Goal: Answer question/provide support

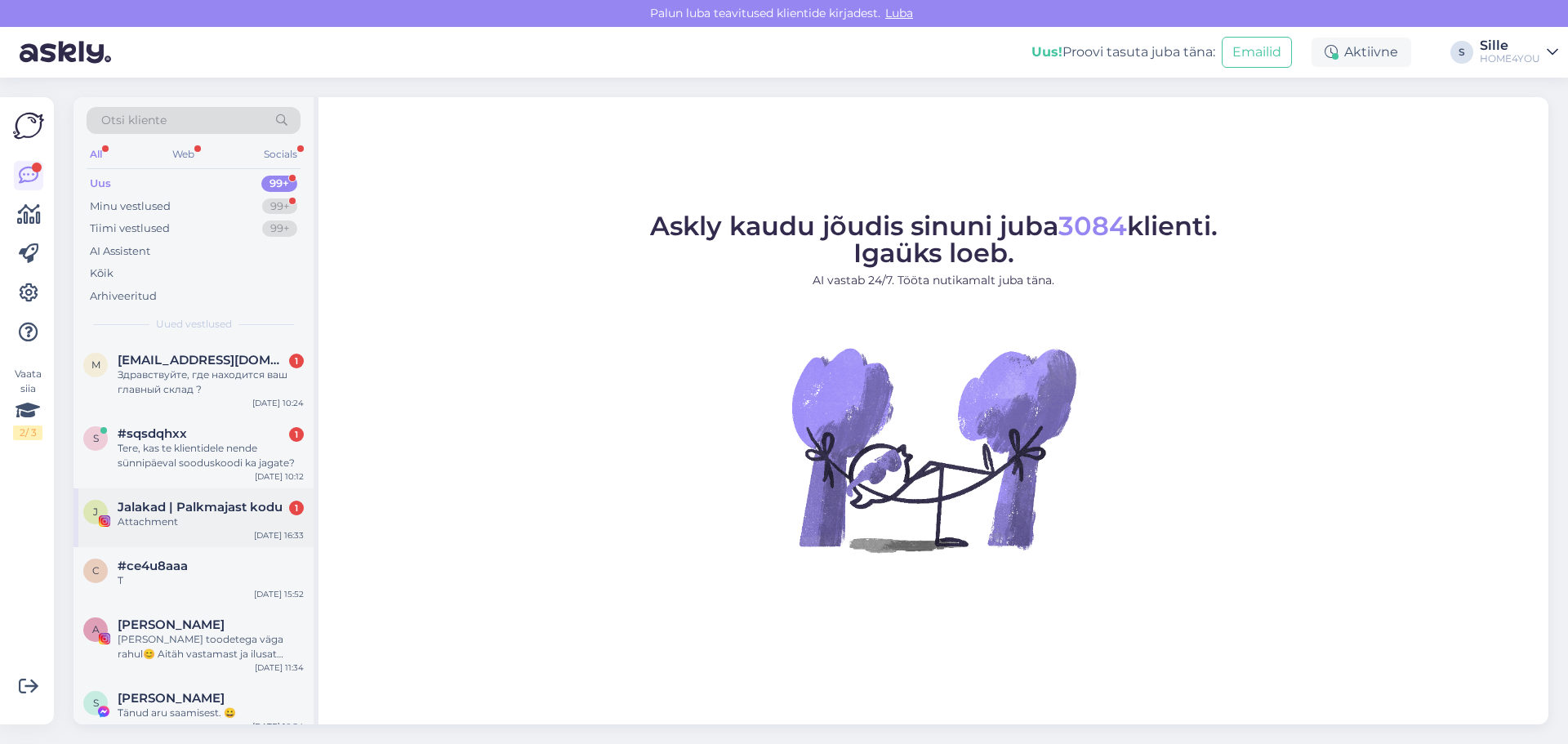
click at [222, 501] on span "Jalakad | Palkmajast kodu" at bounding box center [200, 506] width 165 height 14
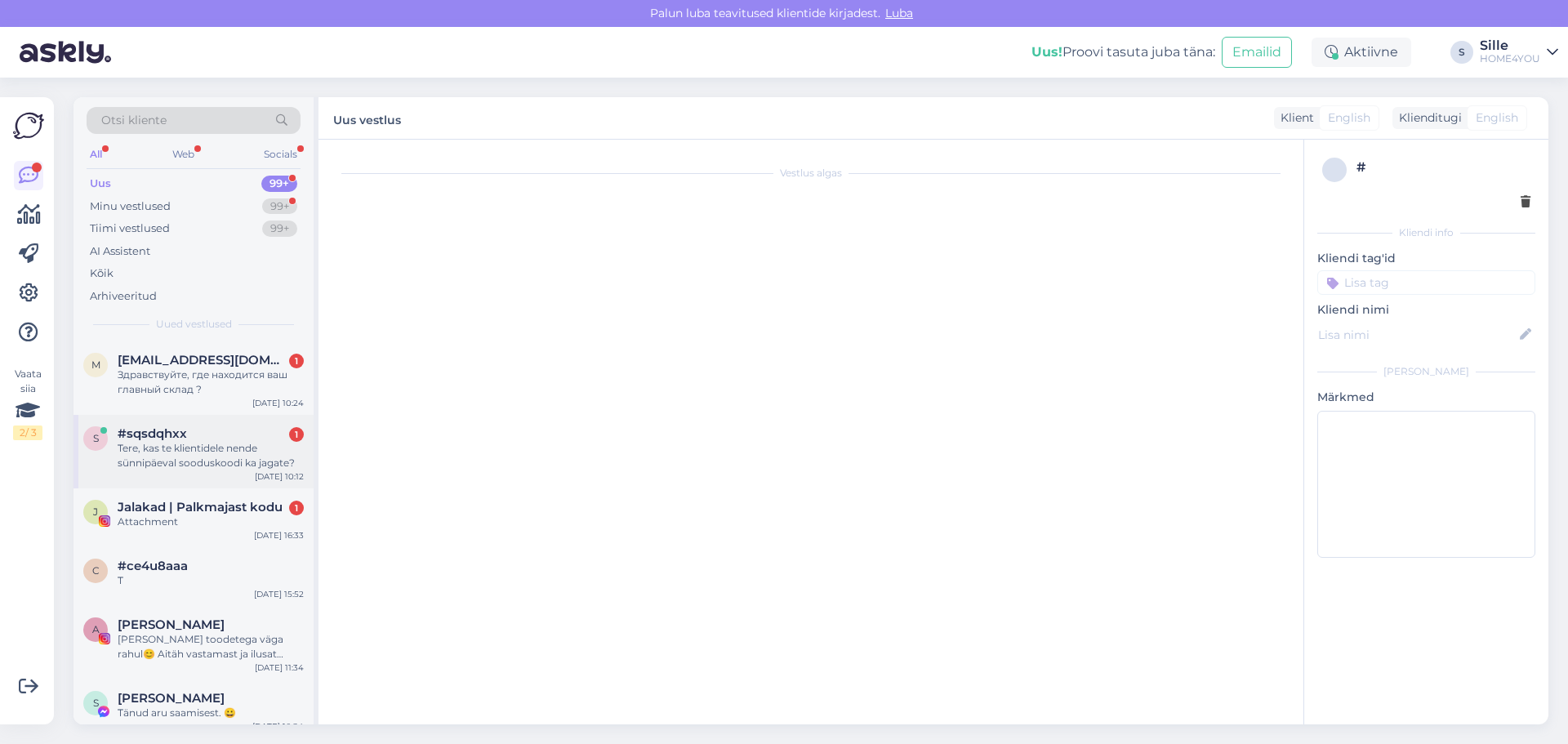
click at [191, 447] on div "Tere, kas te klientidele nende sünnipäeval sooduskoodi ka jagate?" at bounding box center [211, 455] width 186 height 29
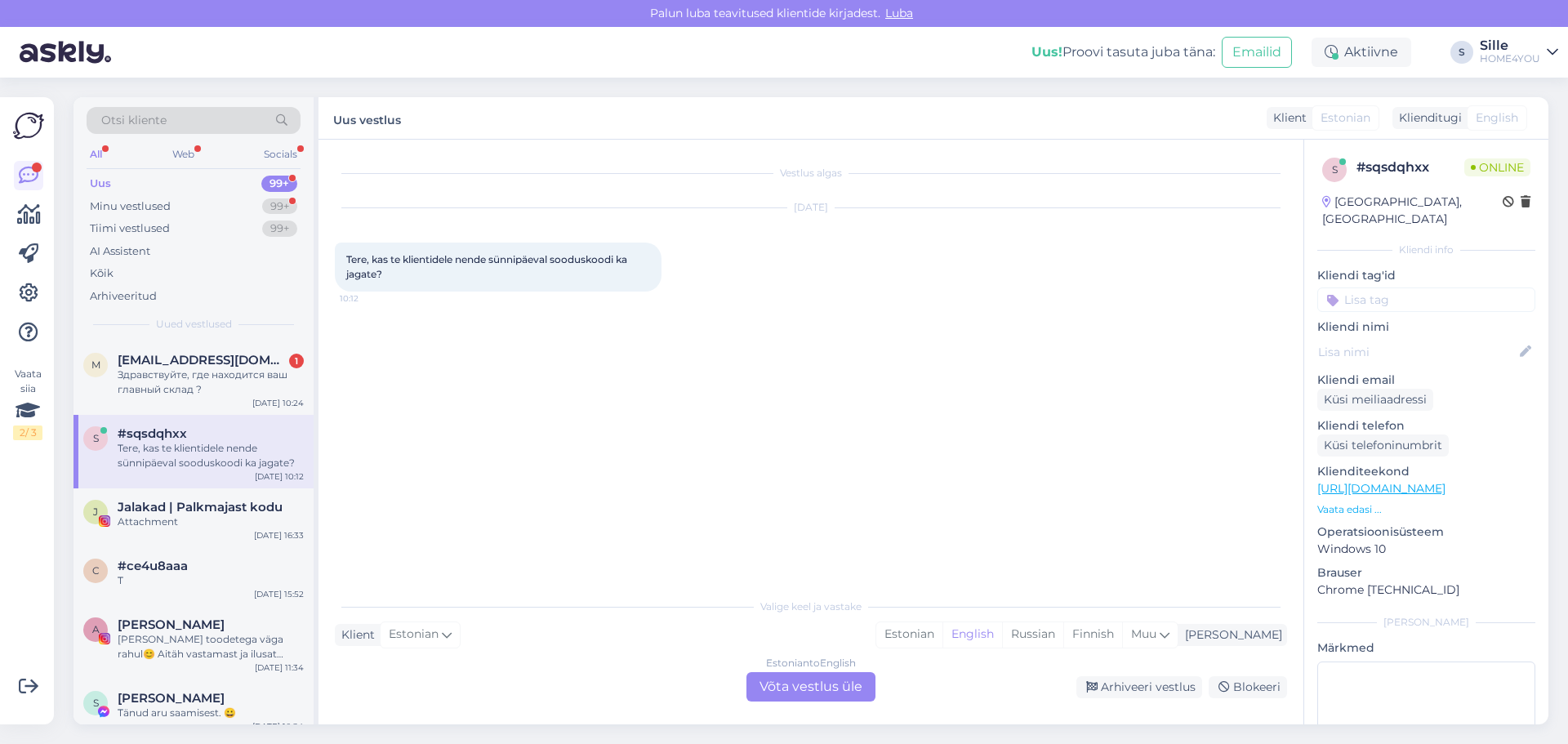
click at [832, 686] on div "Estonian to English Võta vestlus üle" at bounding box center [811, 686] width 129 height 29
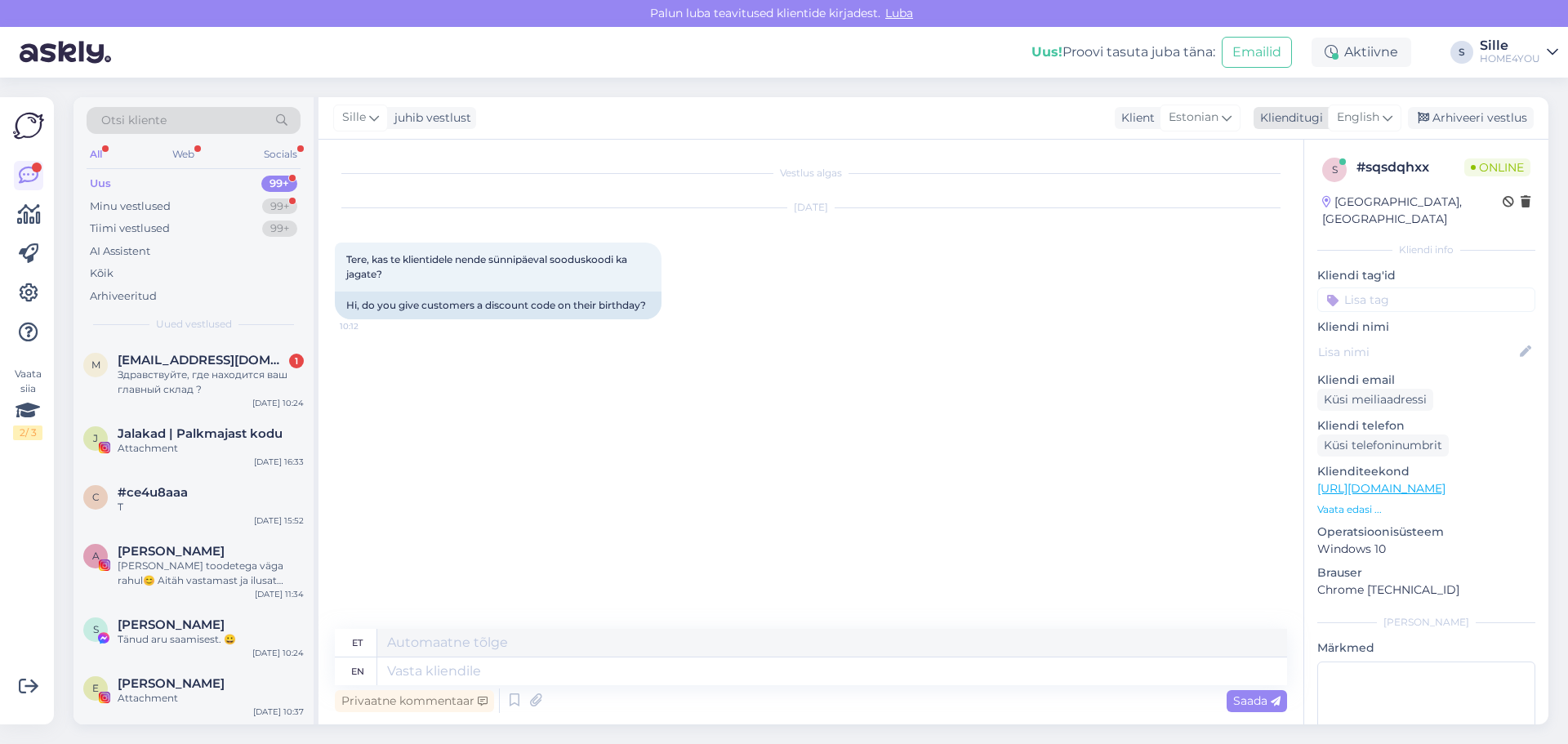
click at [1375, 110] on span "English" at bounding box center [1358, 117] width 43 height 18
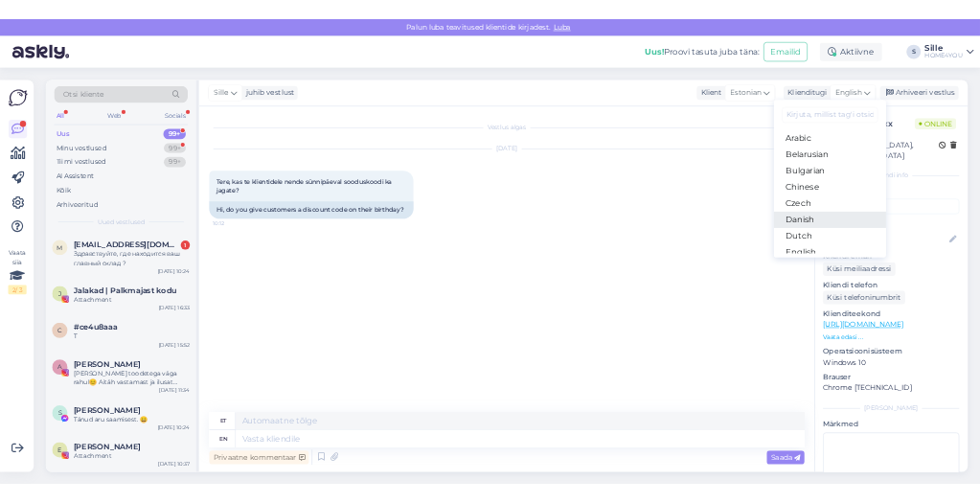
scroll to position [96, 0]
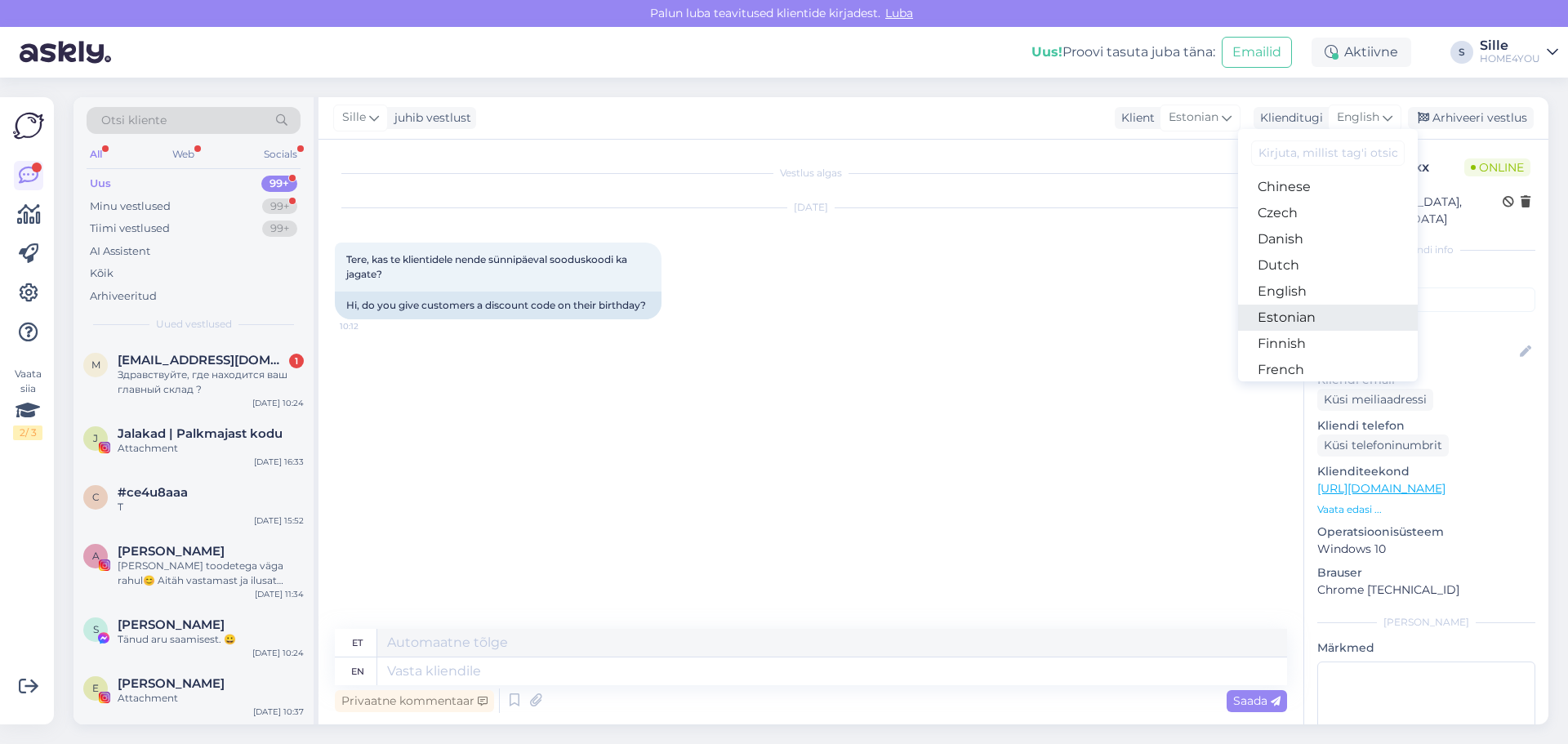
click at [1282, 320] on link "Estonian" at bounding box center [1328, 317] width 180 height 26
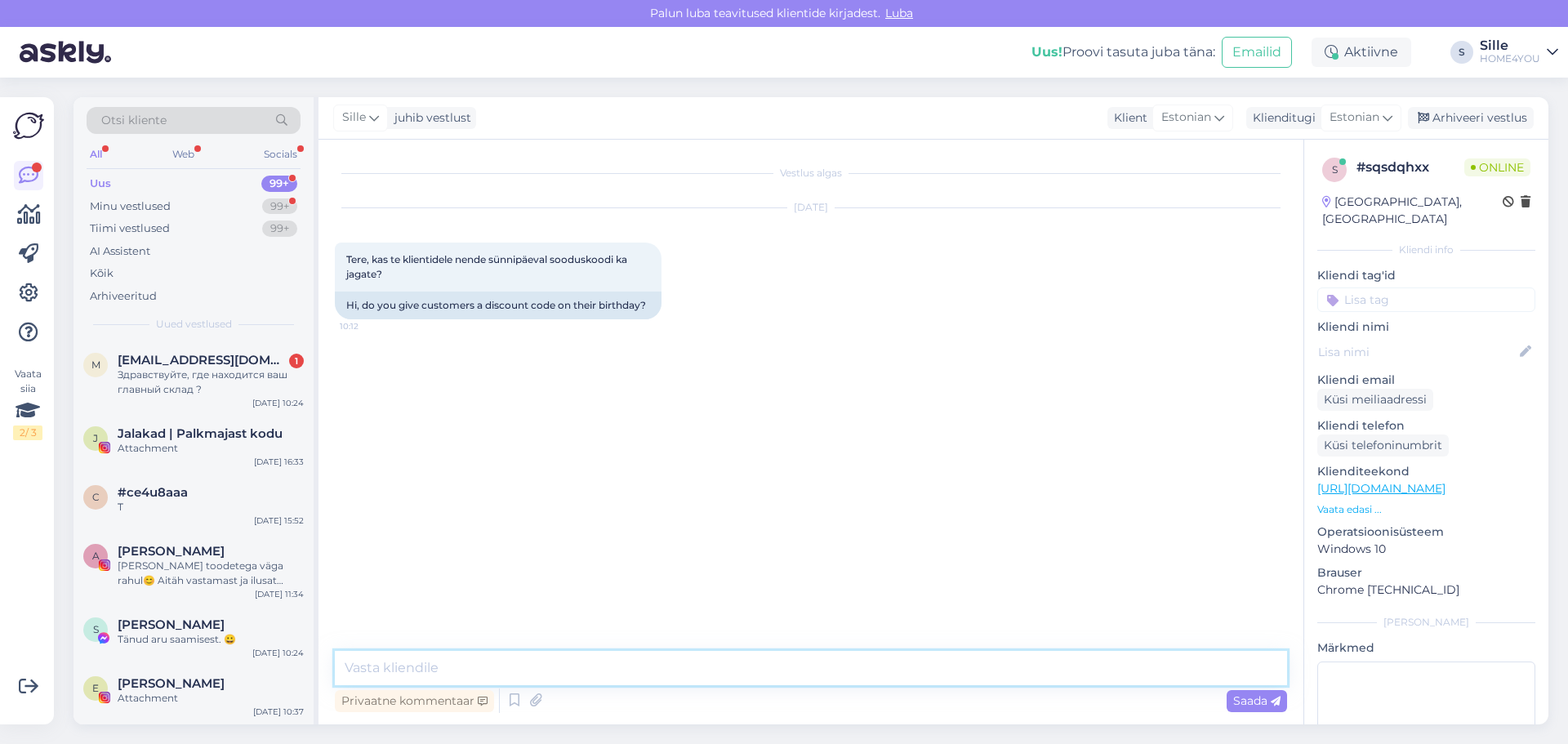
click at [537, 666] on textarea at bounding box center [811, 667] width 952 height 34
type textarea "Tere, kahjuks ei [PERSON_NAME] sünnipäeva sooduskoodi."
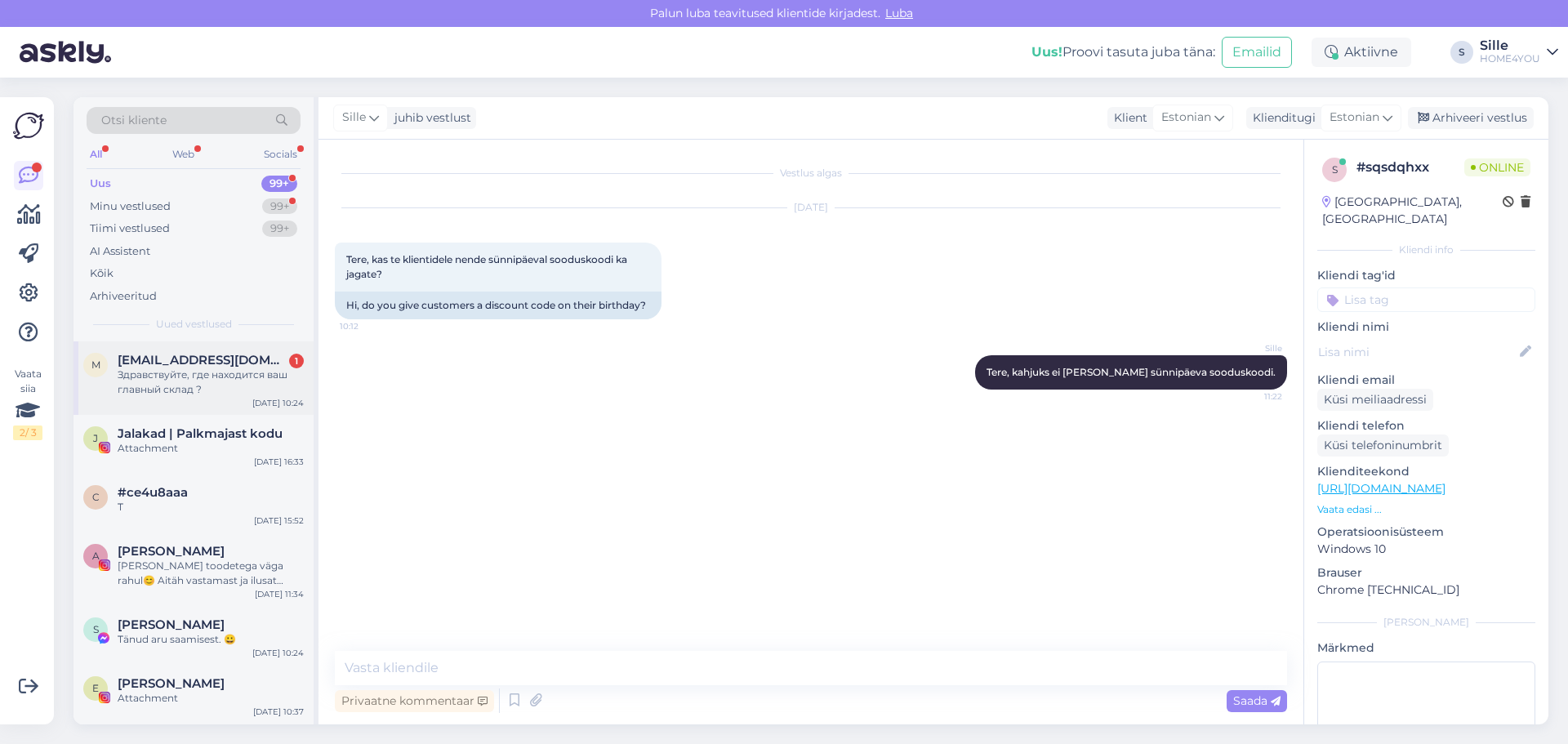
click at [250, 346] on div "m [EMAIL_ADDRESS][DOMAIN_NAME] 1 Здравствуйте, где находится ваш главный склад …" at bounding box center [194, 378] width 240 height 73
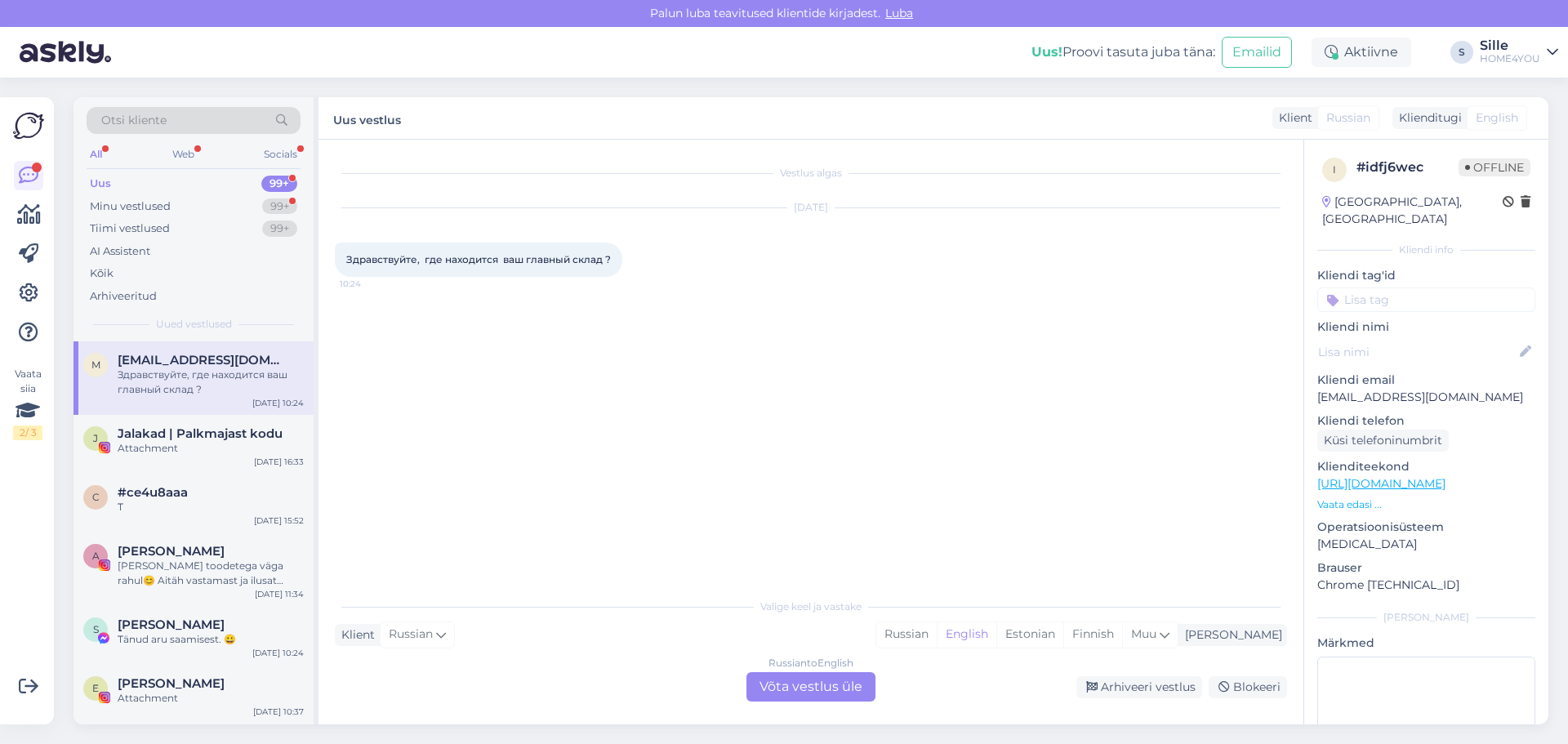
click at [819, 683] on div "Russian to English Võta vestlus üle" at bounding box center [811, 686] width 129 height 29
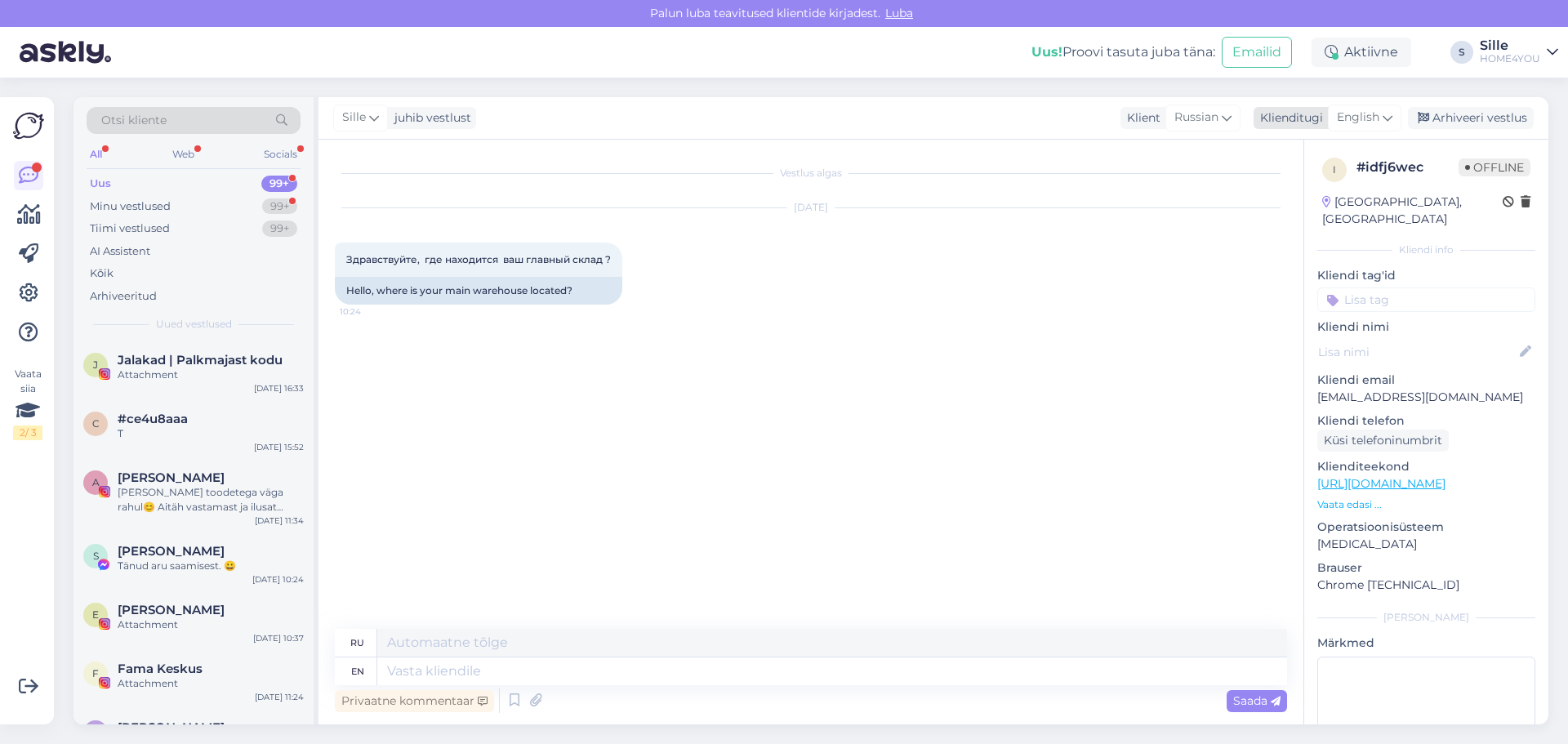
click at [1366, 112] on span "English" at bounding box center [1358, 117] width 43 height 18
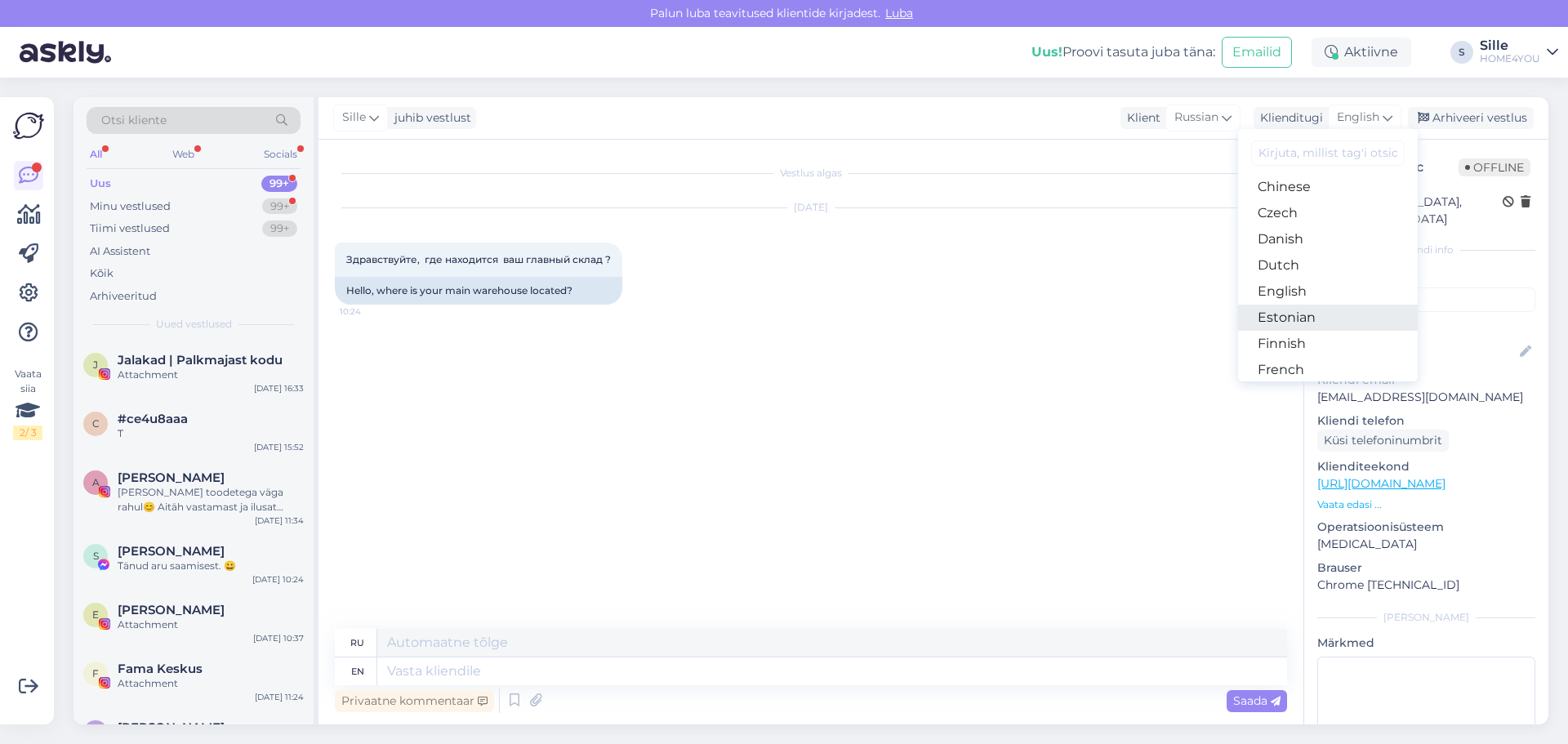
drag, startPoint x: 1290, startPoint y: 312, endPoint x: 1260, endPoint y: 337, distance: 39.1
click at [1290, 314] on link "Estonian" at bounding box center [1328, 317] width 180 height 26
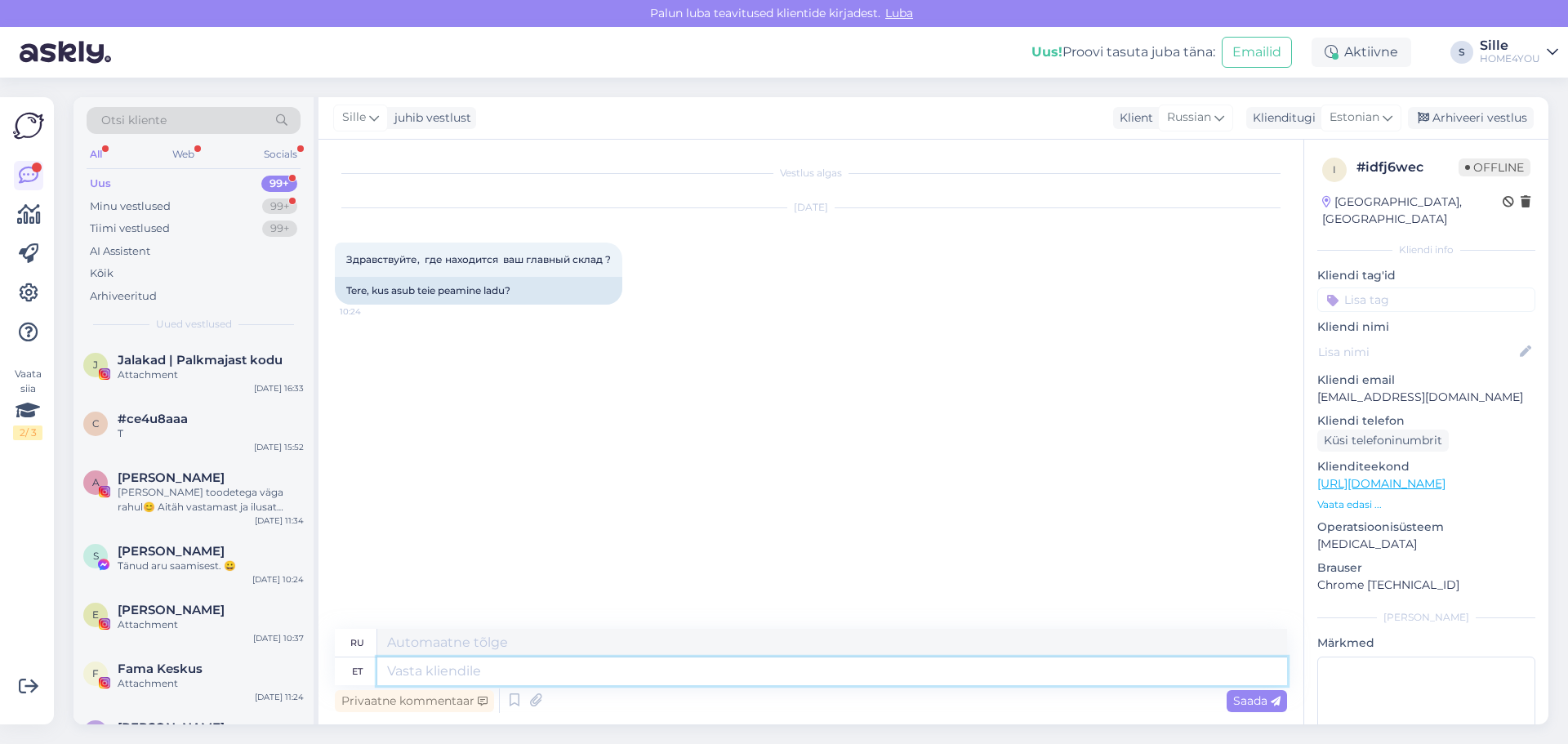
click at [503, 674] on textarea at bounding box center [832, 671] width 910 height 28
type textarea "Tere"
type textarea "Привет"
type textarea "Tere,"
type textarea "Привет,"
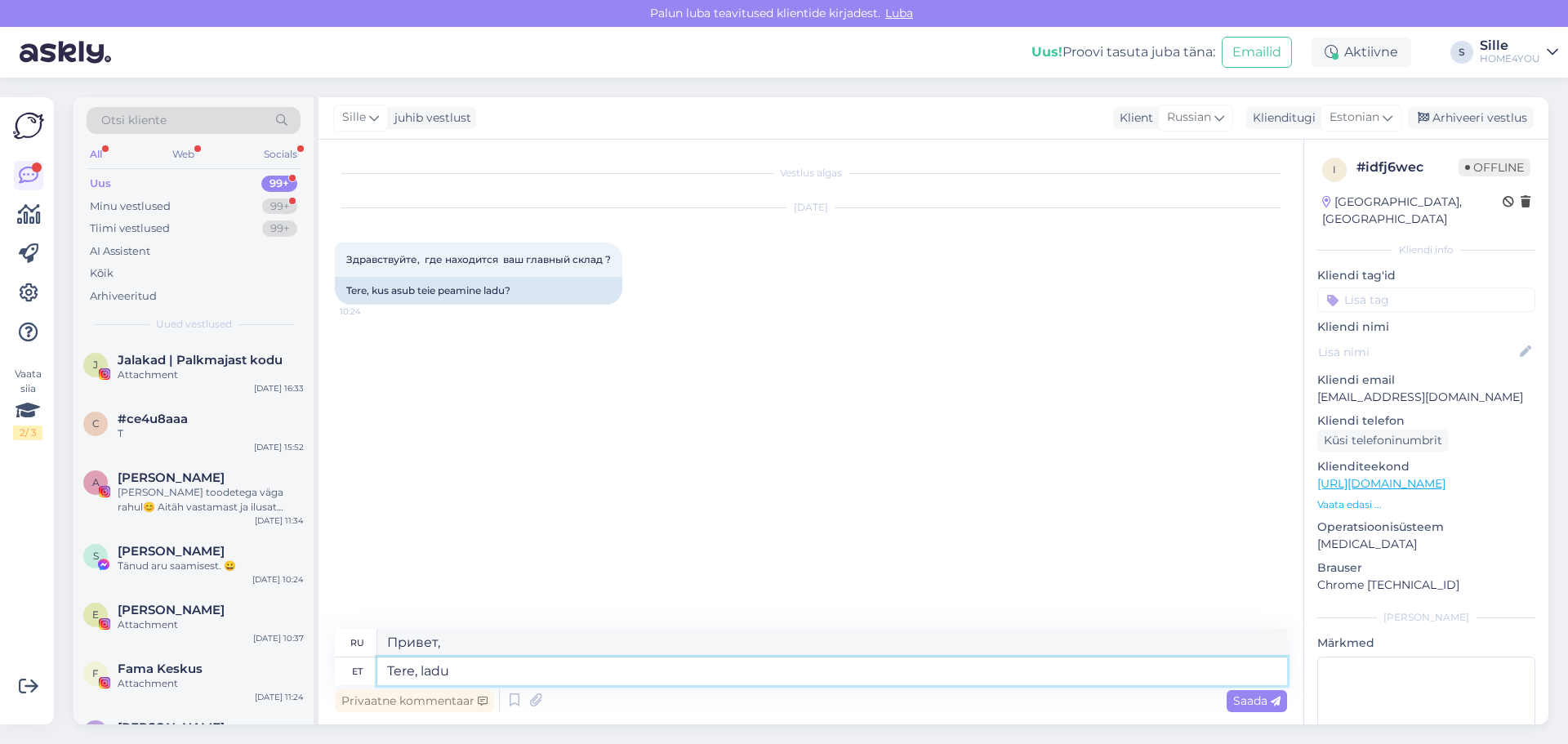
type textarea "Tere, ladu a"
type textarea "Привет, склад"
type textarea "Tere, ladu asub a"
type textarea "Здравствуйте, склад находится"
type textarea "Tere, ladu asub aadressi"
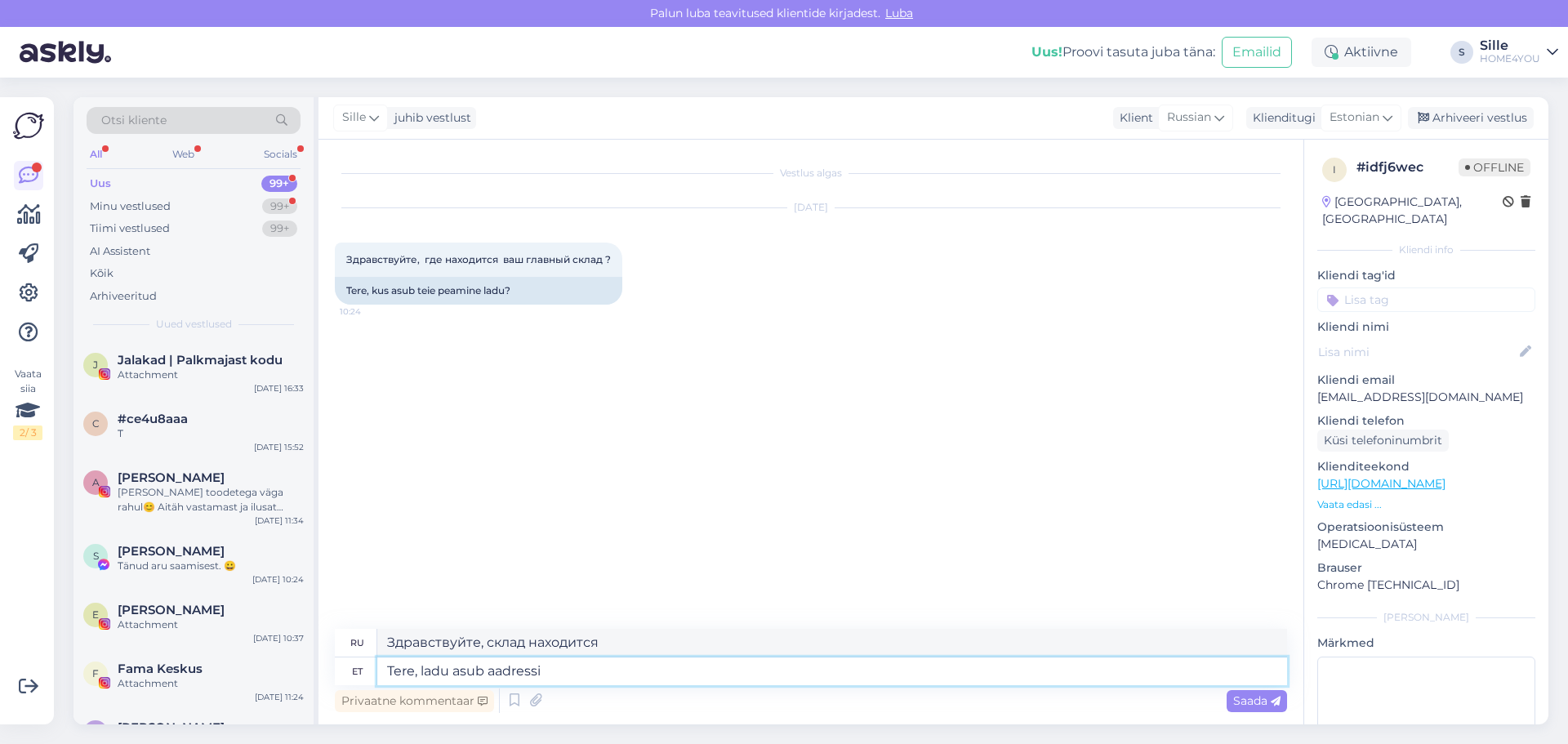
type textarea "Здравствуйте, склад находится по адресу"
type textarea "Tere, ladu asub aadressil [GEOGRAPHIC_DATA] t"
type textarea "Здравствуйте, склад находится в [GEOGRAPHIC_DATA]."
type textarea "Tere, ladu asub aadressil [STREET_ADDRESS], T"
type textarea "Здравствуйте, склад находится по адресу [STREET_ADDRESS],"
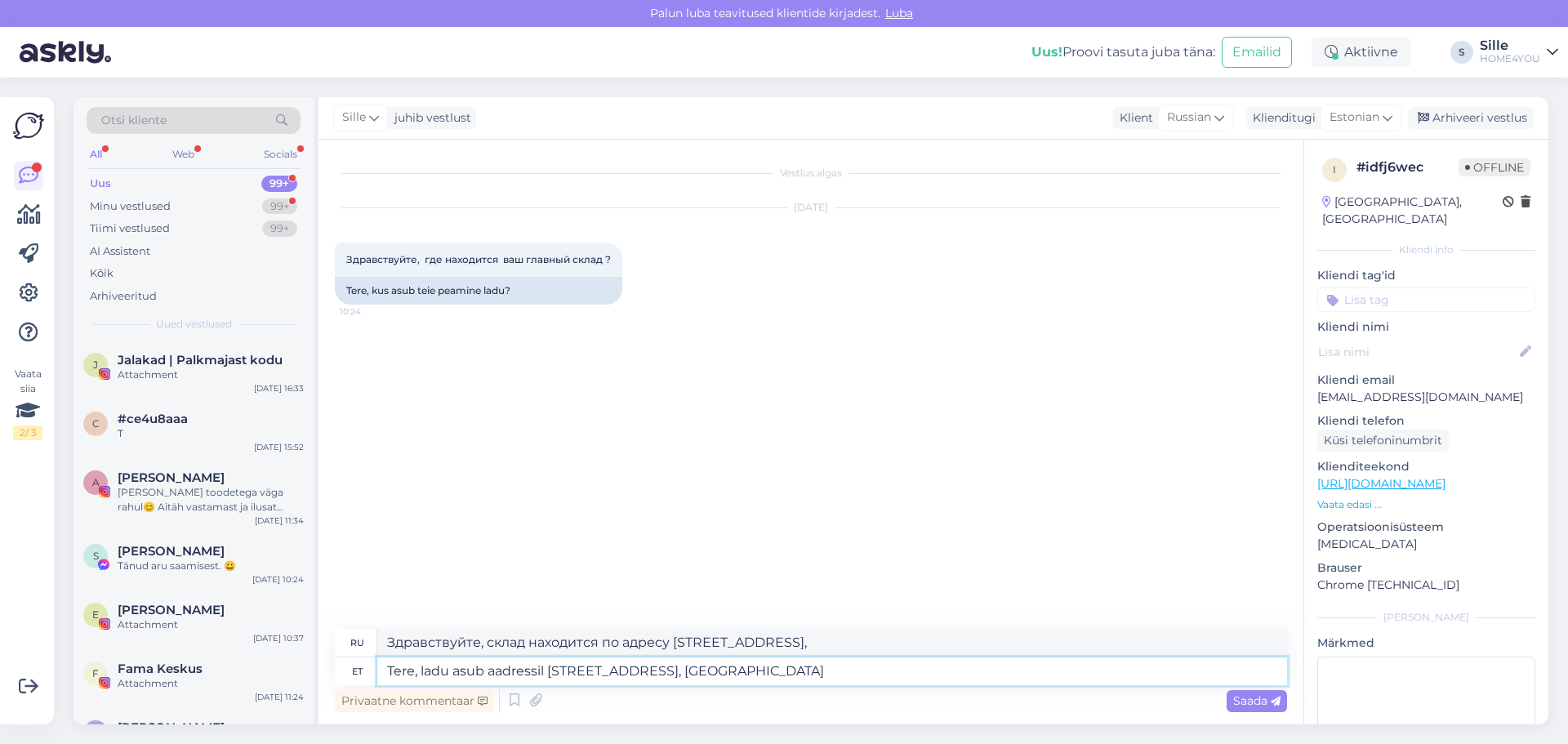
type textarea "Tere, ladu asub aadressil [STREET_ADDRESS], [GEOGRAPHIC_DATA]"
type textarea "Здравствуйте, склад находится по адресу: [STREET_ADDRESS][GEOGRAPHIC_DATA]."
type textarea "Tere, ladu asub aadressil [STREET_ADDRESS], [GEOGRAPHIC_DATA],"
type textarea "Здравствуйте, склад находится по адресу [STREET_ADDRESS][GEOGRAPHIC_DATA],"
type textarea "Tere, ladu asub aadressil [STREET_ADDRESS], [GEOGRAPHIC_DATA], [GEOGRAPHIC_DATA…"
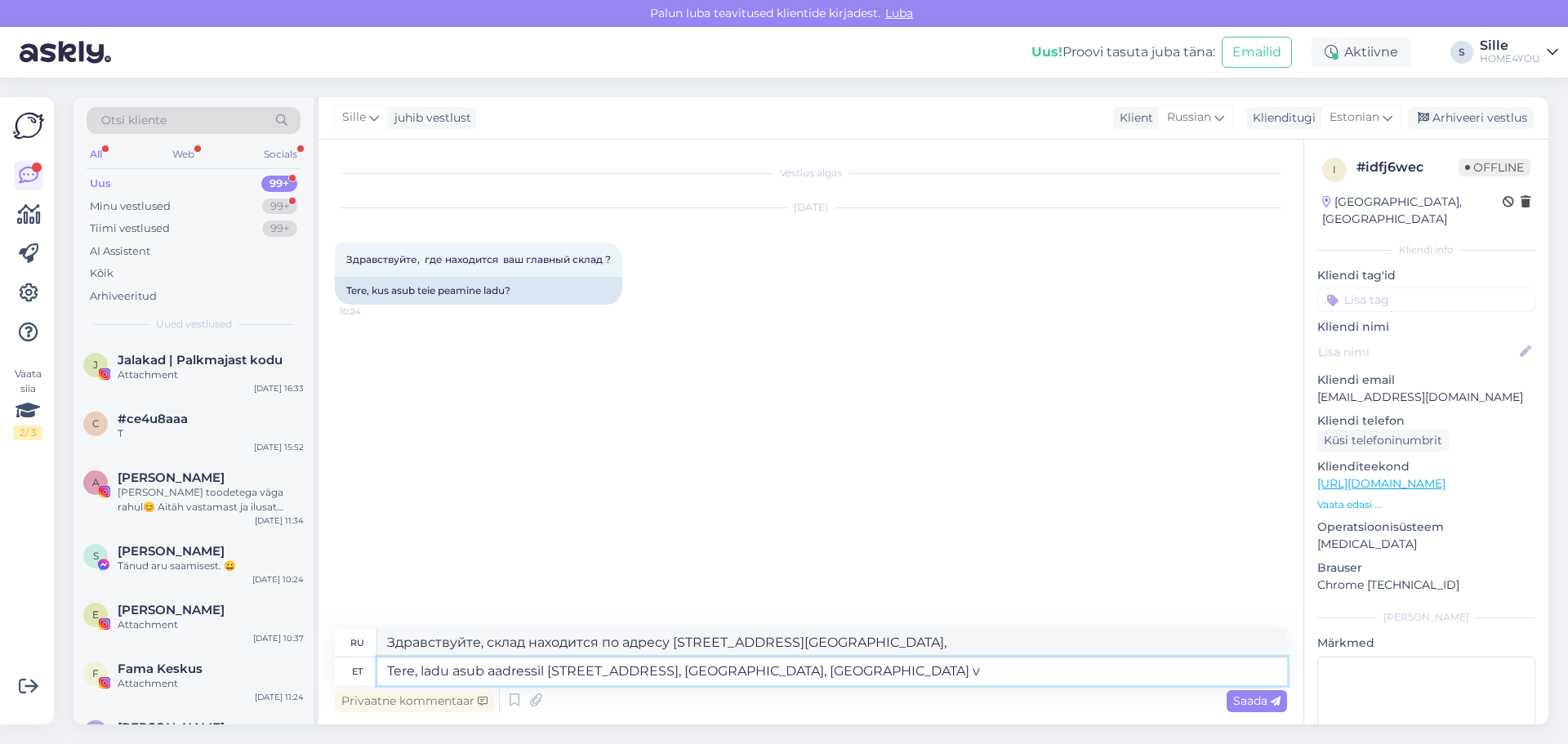
type textarea "Здравствуйте, склад находится по адресу [STREET_ADDRESS]."
type textarea "Tere, ladu asub aadressil [STREET_ADDRESS], [GEOGRAPHIC_DATA], [PERSON_NAME], H"
type textarea "Здравствуйте, склад находится по адресу: [STREET_ADDRESS][GEOGRAPHIC_DATA], [GE…"
type textarea "Tere, ladu asub aadressil [STREET_ADDRESS], [GEOGRAPHIC_DATA], [PERSON_NAME], […"
type textarea "Здравствуйте, склад находится по адресу [STREET_ADDRESS][GEOGRAPHIC_DATA], [GEO…"
